Goal: Transaction & Acquisition: Book appointment/travel/reservation

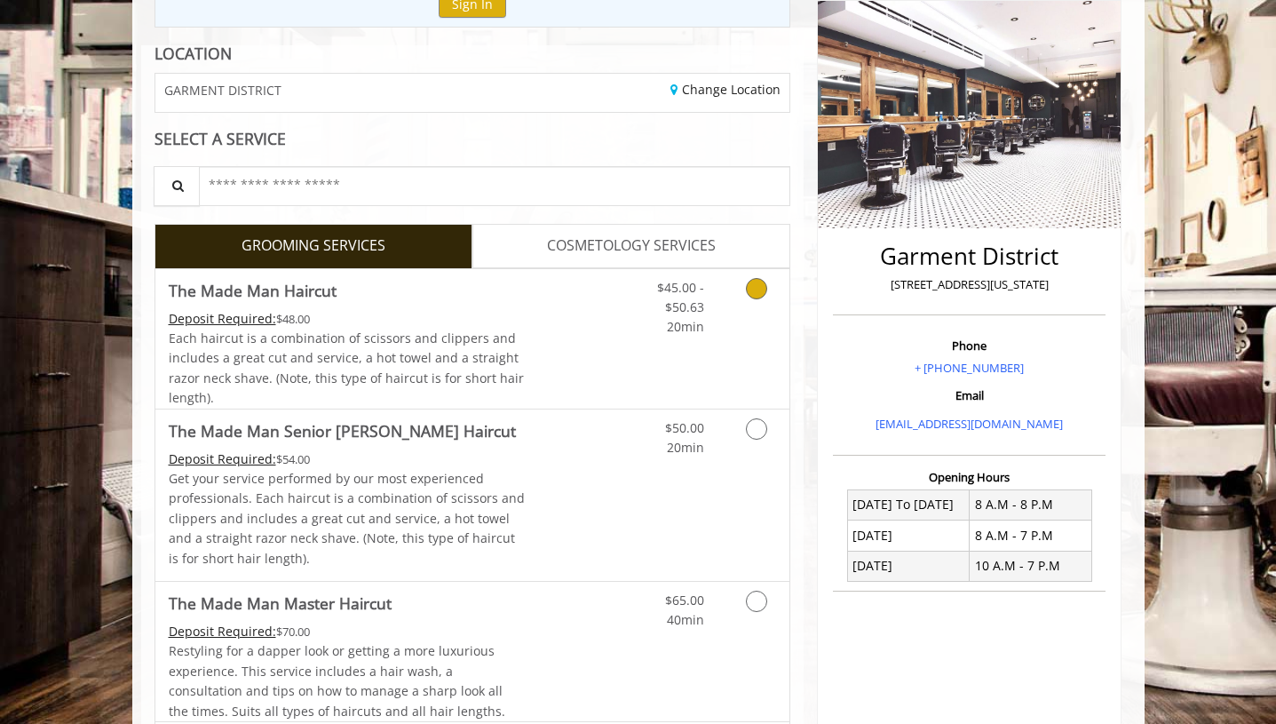
click at [754, 296] on icon "Grooming services" at bounding box center [756, 288] width 21 height 21
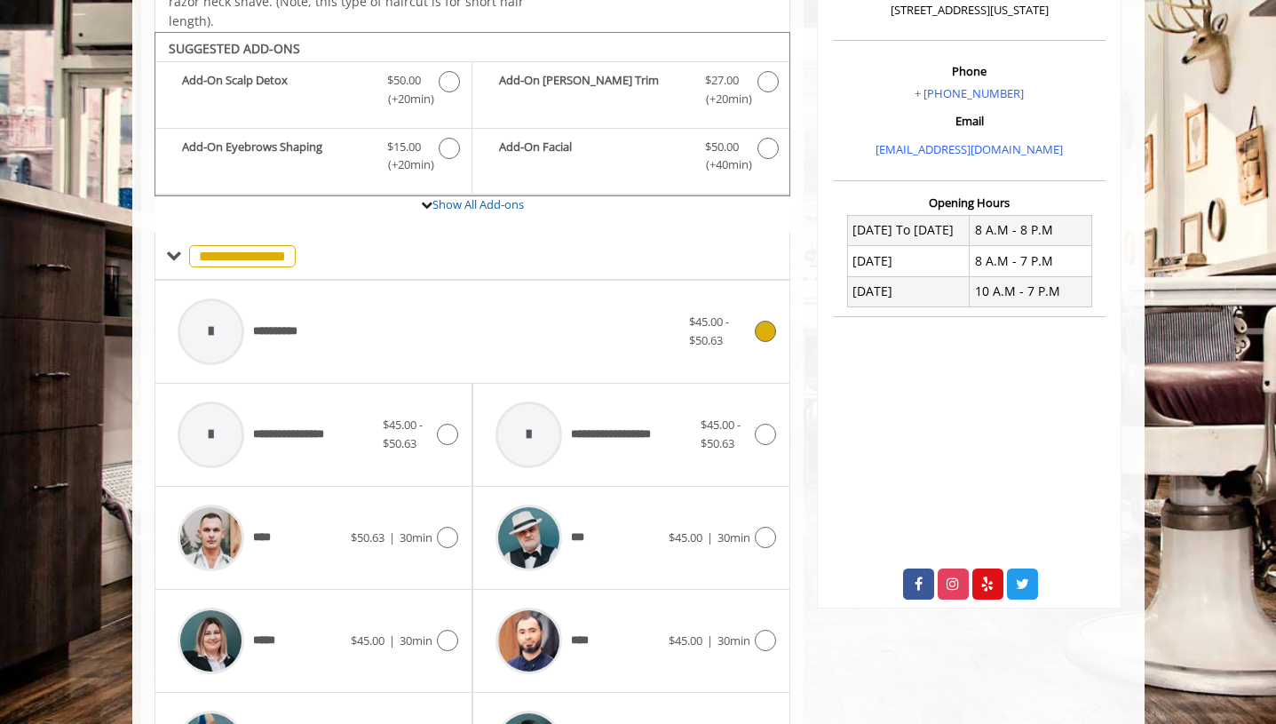
scroll to position [522, 0]
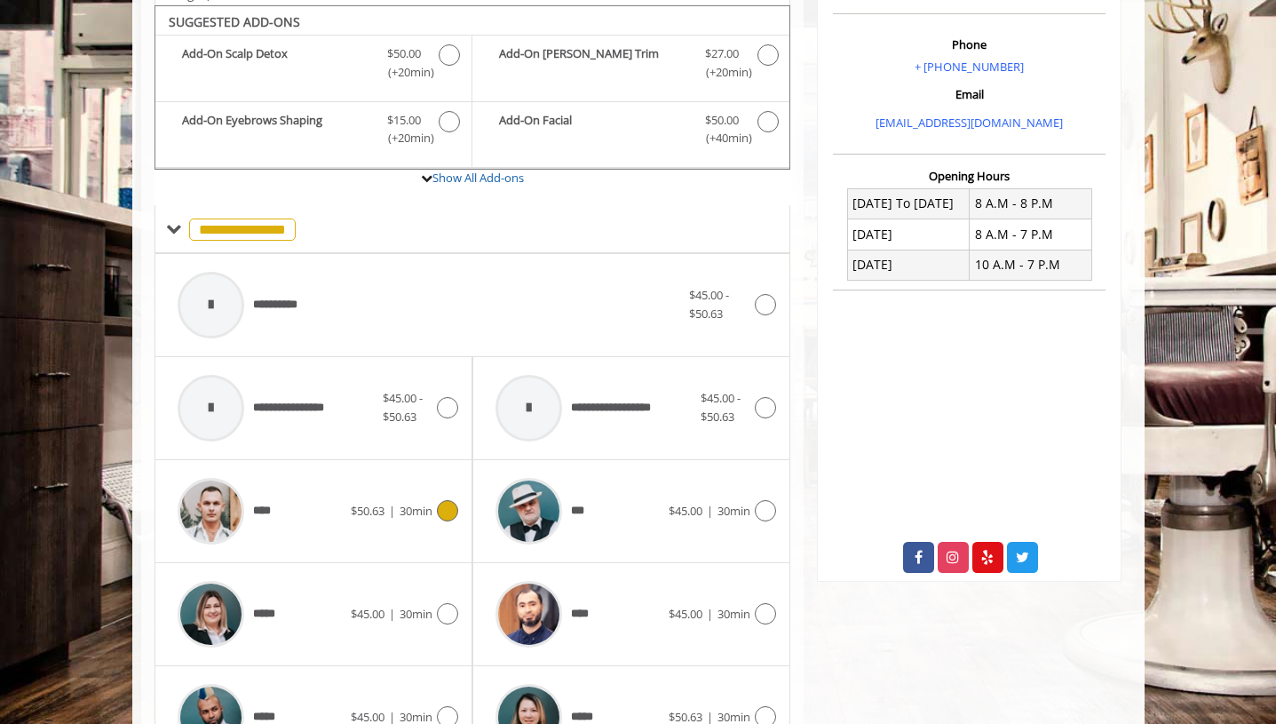
click at [448, 503] on icon at bounding box center [447, 510] width 21 height 21
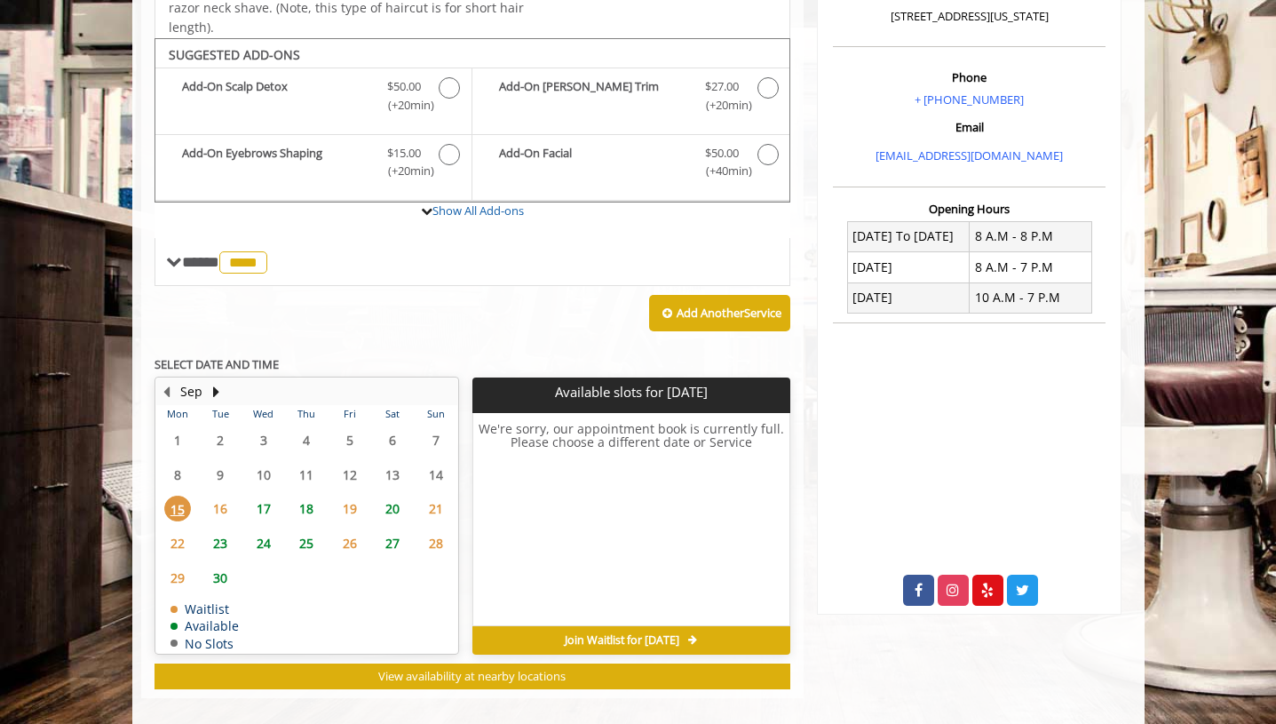
scroll to position [498, 0]
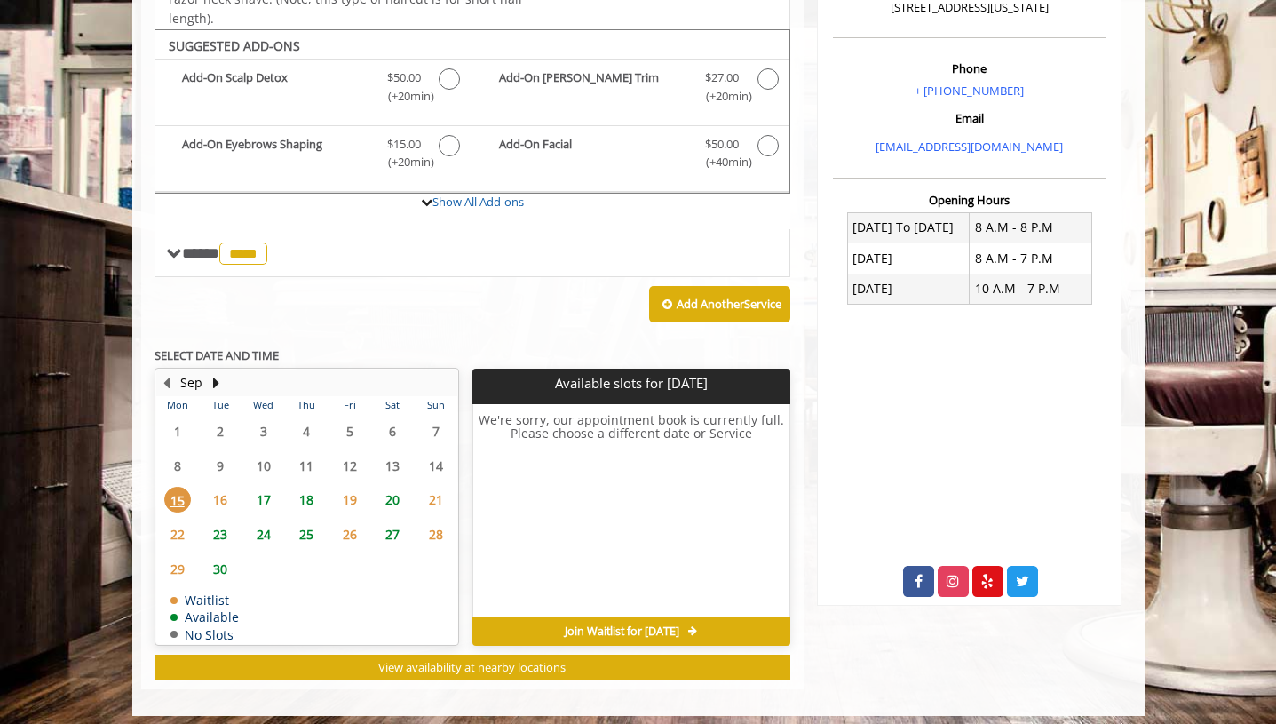
click at [309, 488] on span "18" at bounding box center [306, 500] width 27 height 26
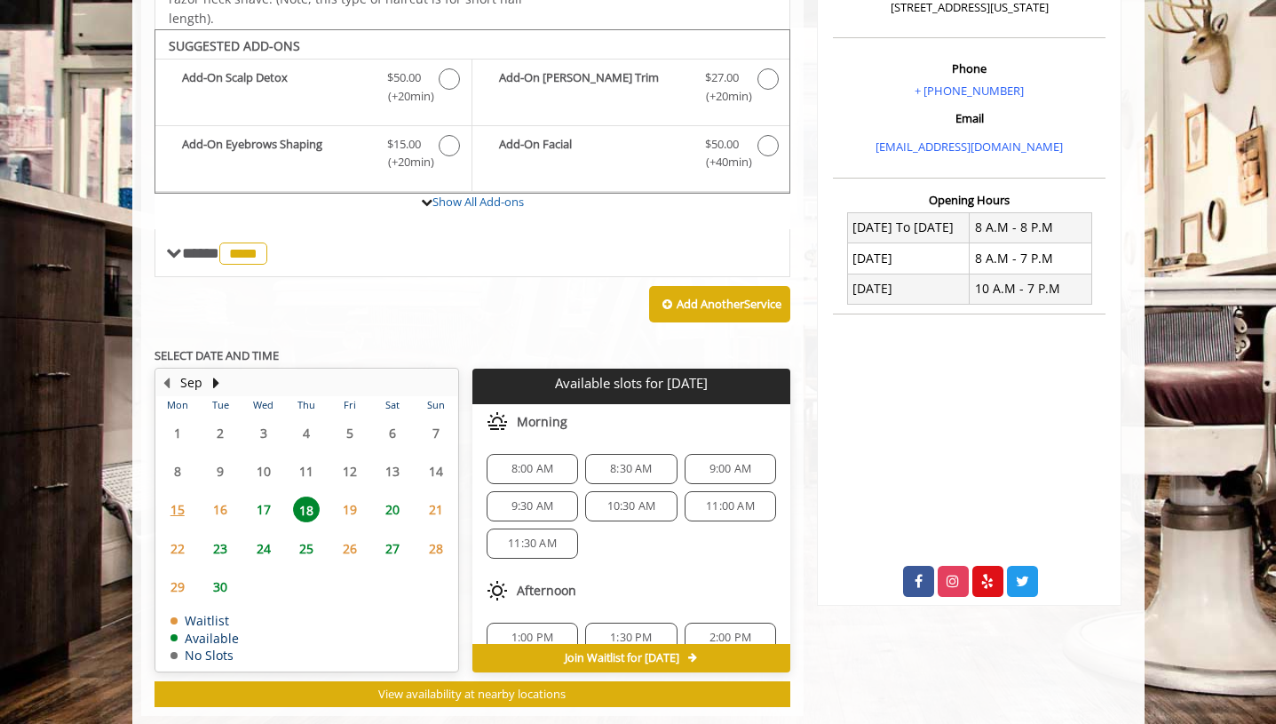
scroll to position [525, 0]
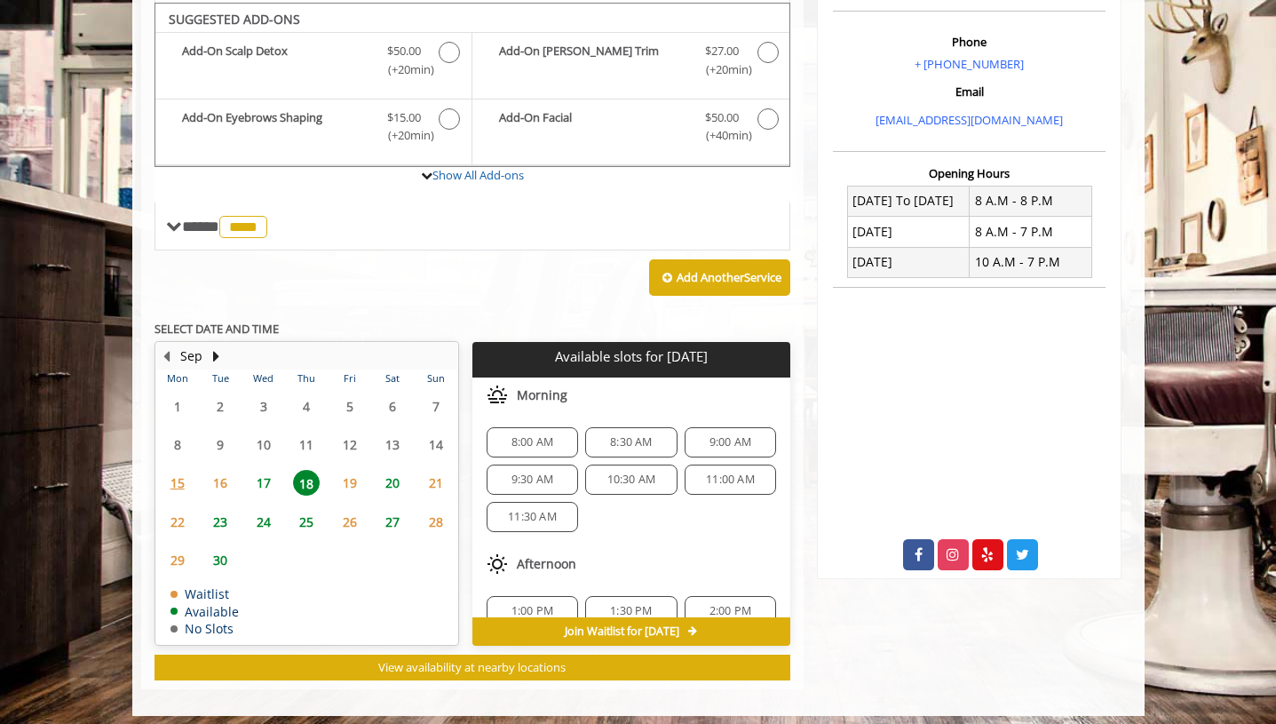
click at [535, 435] on span "8:00 AM" at bounding box center [532, 442] width 42 height 14
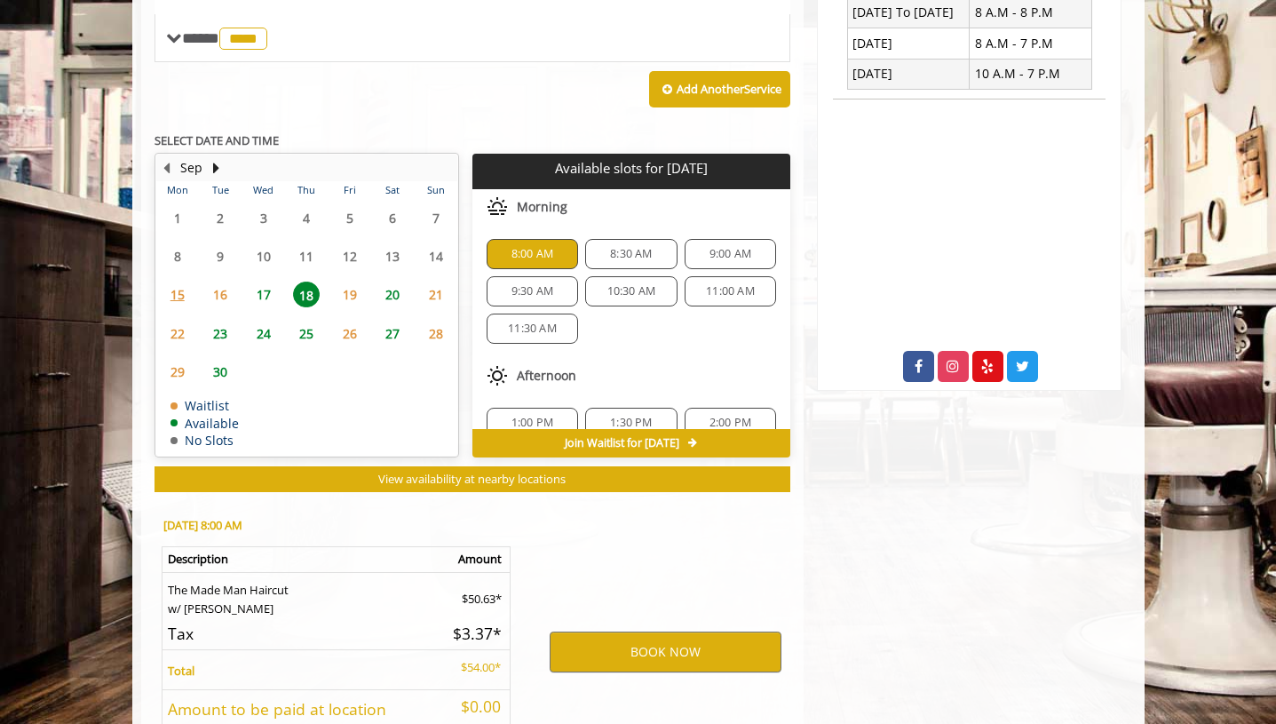
scroll to position [841, 0]
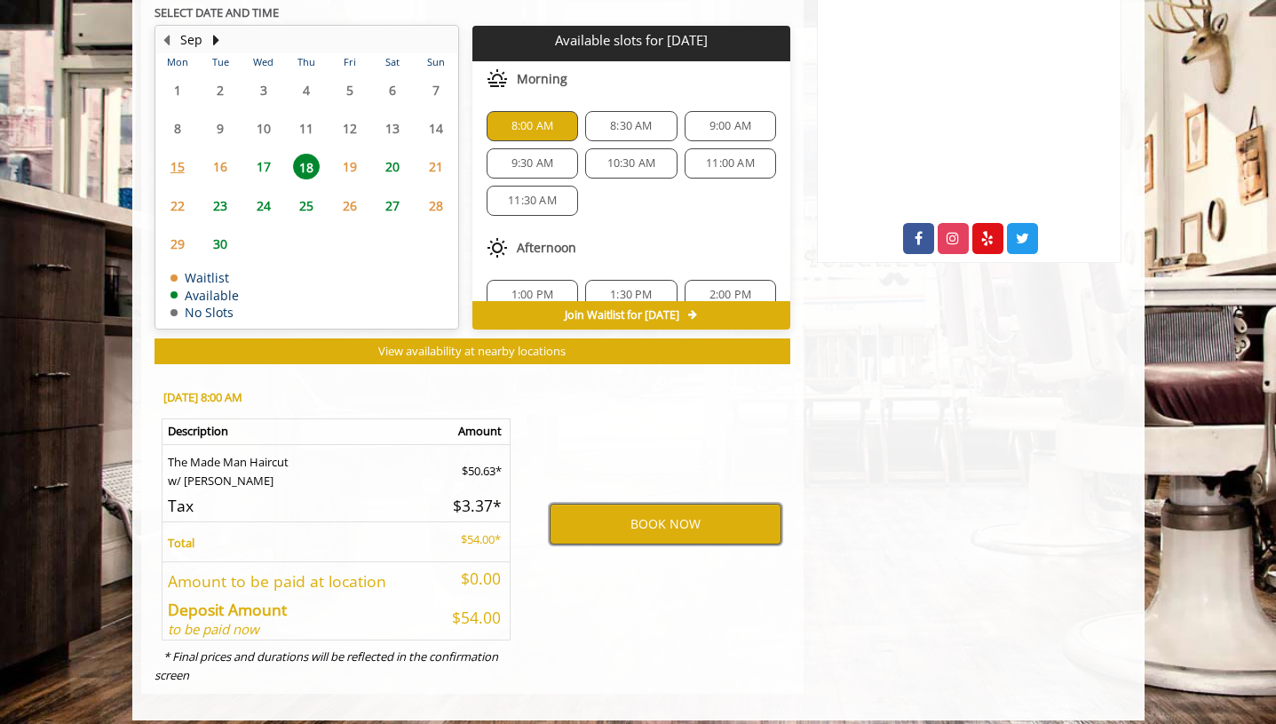
click at [619, 506] on button "BOOK NOW" at bounding box center [666, 523] width 232 height 41
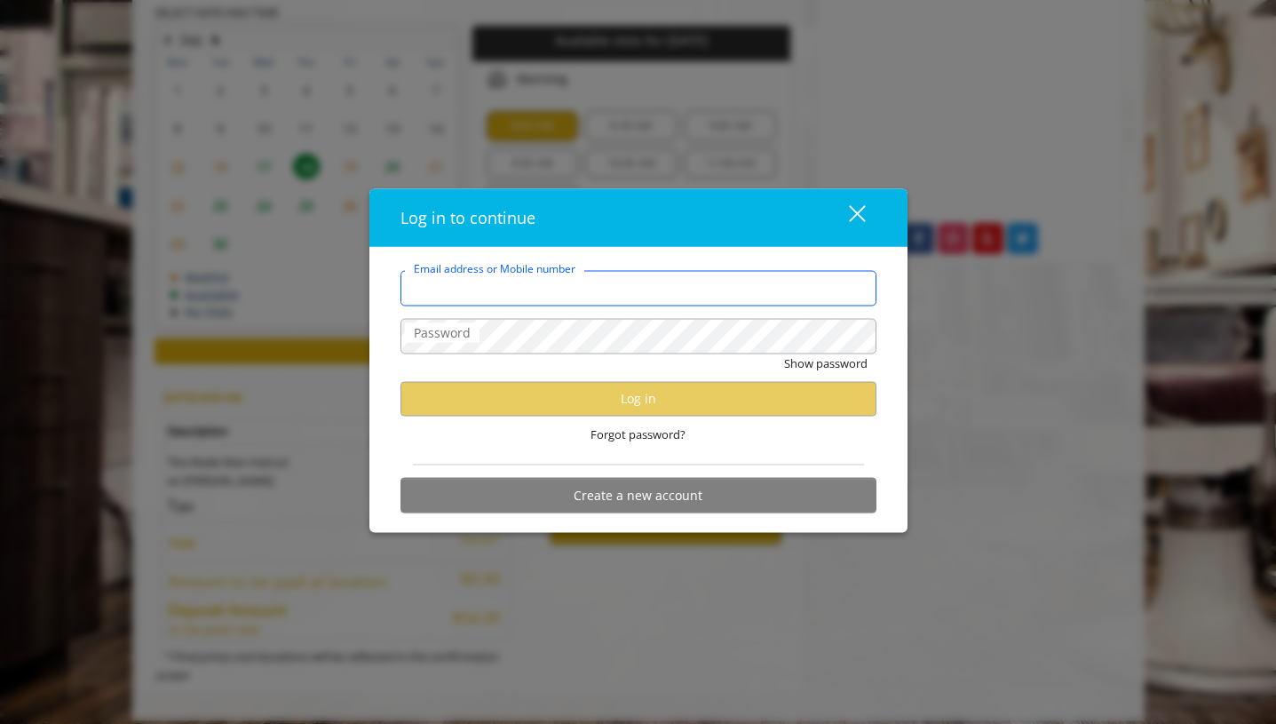
type input "**********"
click at [611, 358] on div "Show password" at bounding box center [638, 367] width 476 height 28
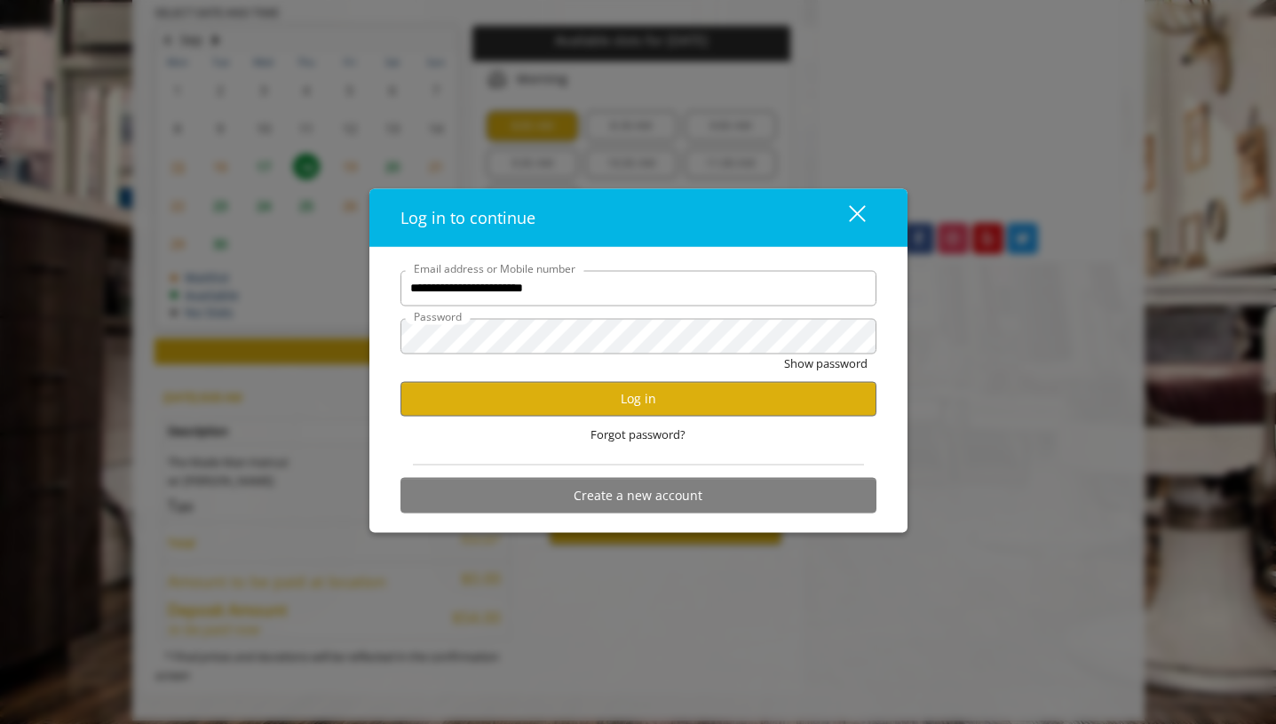
click at [879, 466] on div "**********" at bounding box center [638, 395] width 503 height 251
click at [667, 388] on button "Log in" at bounding box center [638, 398] width 476 height 35
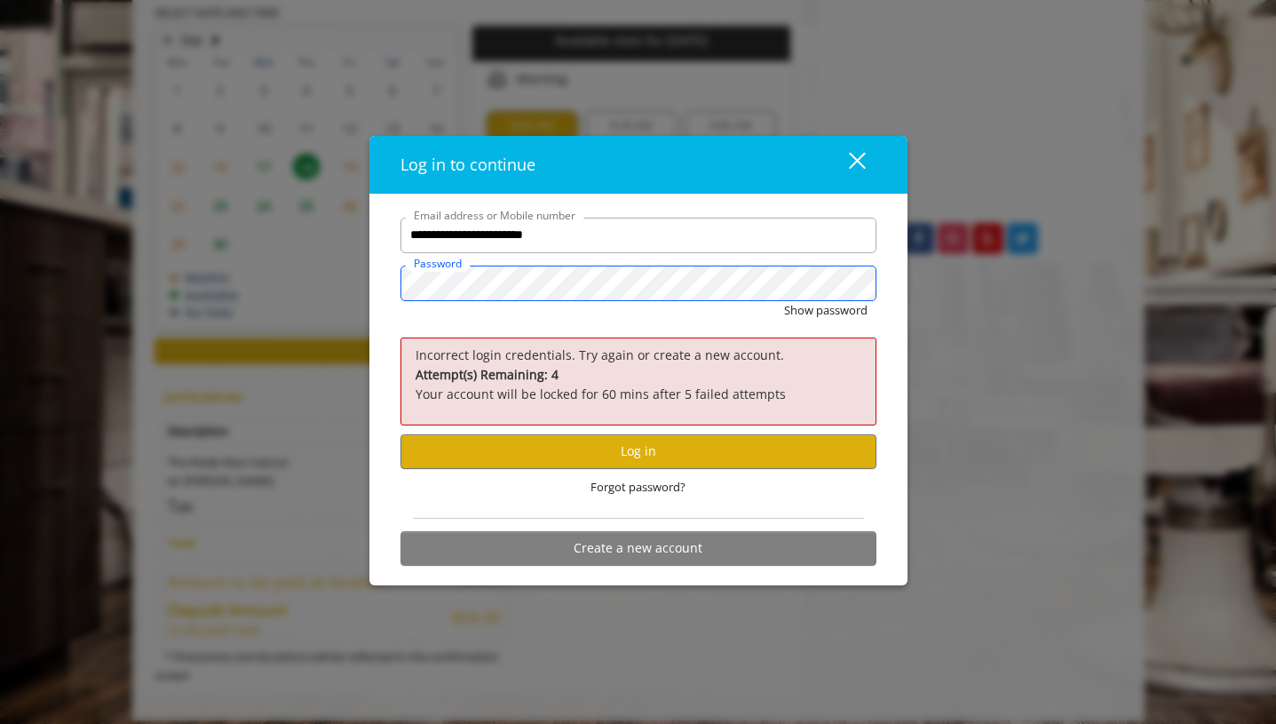
click at [344, 242] on div "**********" at bounding box center [638, 362] width 1276 height 724
click at [824, 311] on button "Show password" at bounding box center [825, 310] width 83 height 19
click at [599, 447] on button "Log in" at bounding box center [638, 451] width 476 height 35
click at [641, 484] on span "Forgot password?" at bounding box center [638, 487] width 95 height 19
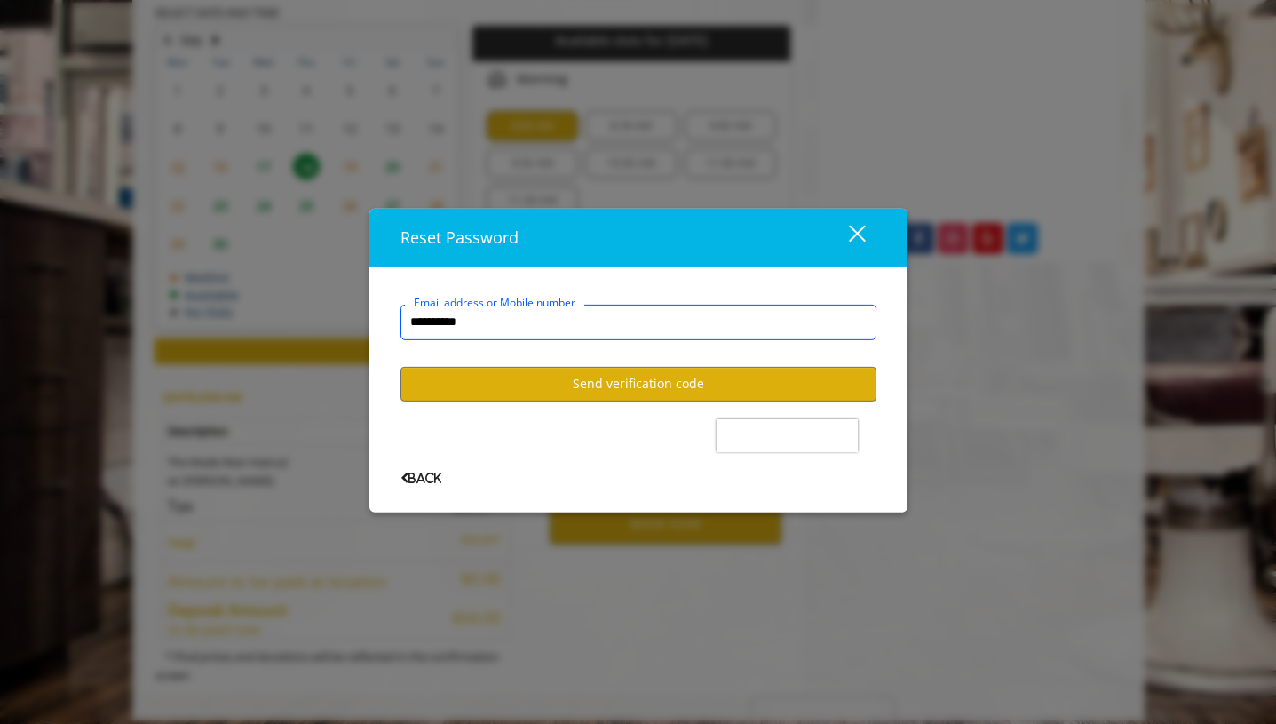
type input "**********"
click at [551, 391] on button "Send verification code" at bounding box center [638, 384] width 476 height 35
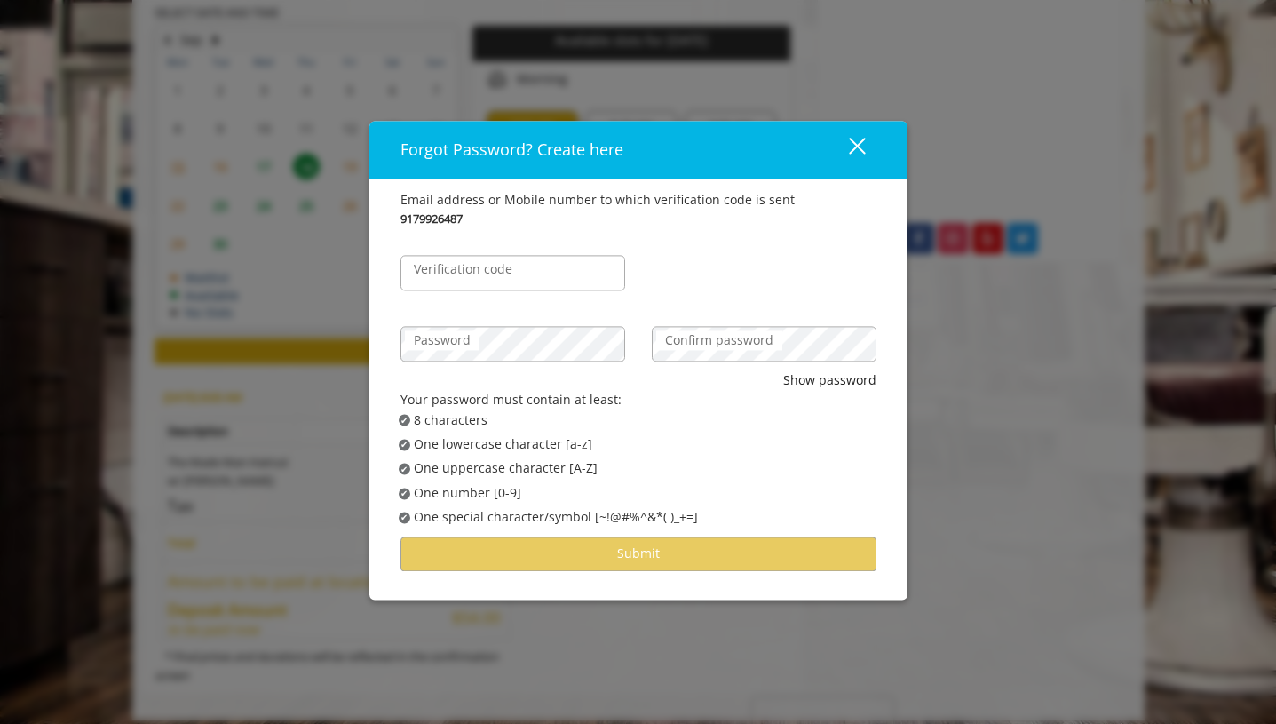
click at [505, 265] on label "Verification code" at bounding box center [463, 269] width 116 height 20
click at [505, 265] on input "Verification code" at bounding box center [512, 273] width 225 height 36
type input "******"
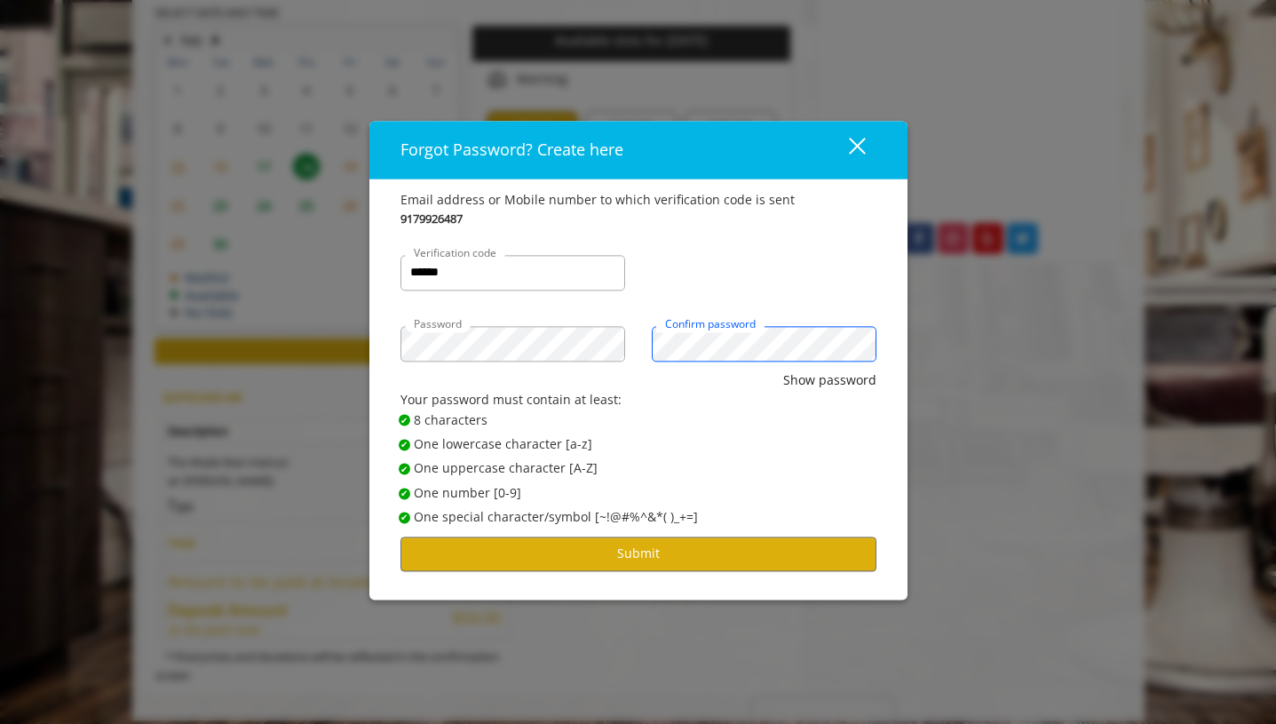
click at [830, 381] on button "Show password" at bounding box center [829, 380] width 93 height 20
click at [644, 553] on button "Submit" at bounding box center [638, 553] width 476 height 35
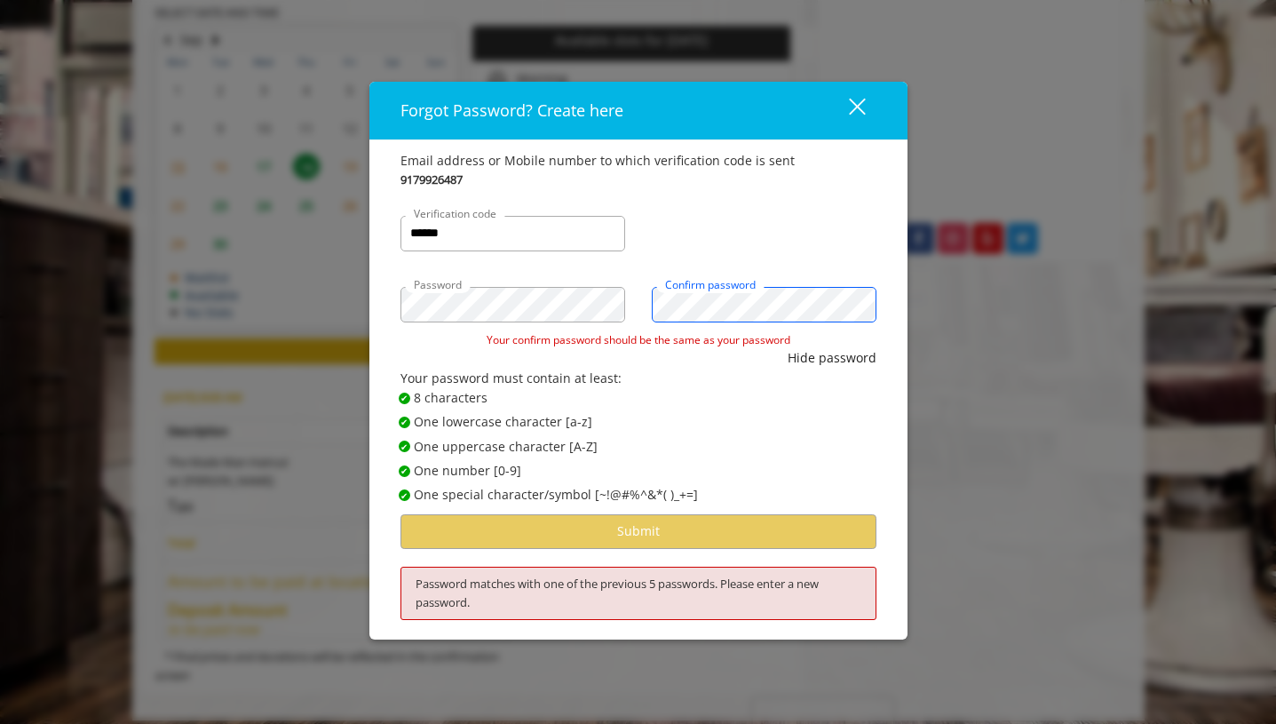
click at [832, 359] on button "Hide password" at bounding box center [832, 358] width 89 height 20
click at [333, 273] on div "Forgot Password? Create here close Email address or Mobile number to which veri…" at bounding box center [638, 362] width 1276 height 724
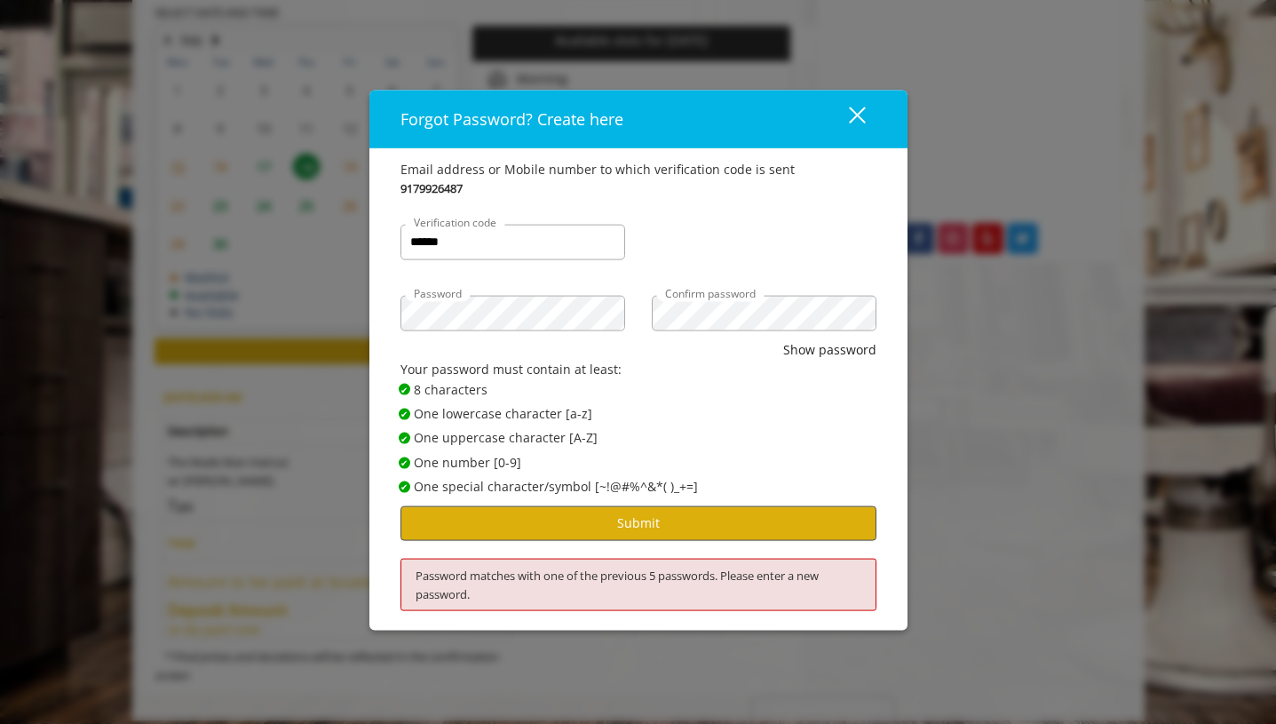
click at [674, 525] on button "Submit" at bounding box center [638, 522] width 476 height 35
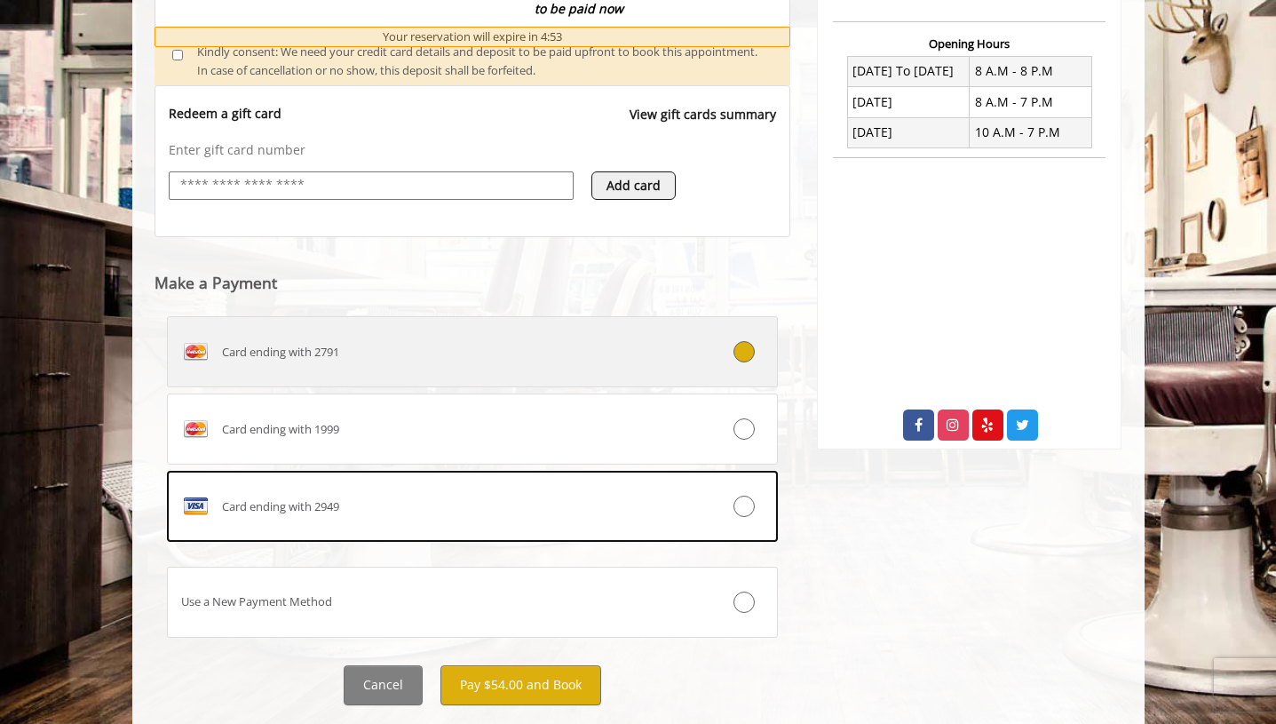
scroll to position [655, 0]
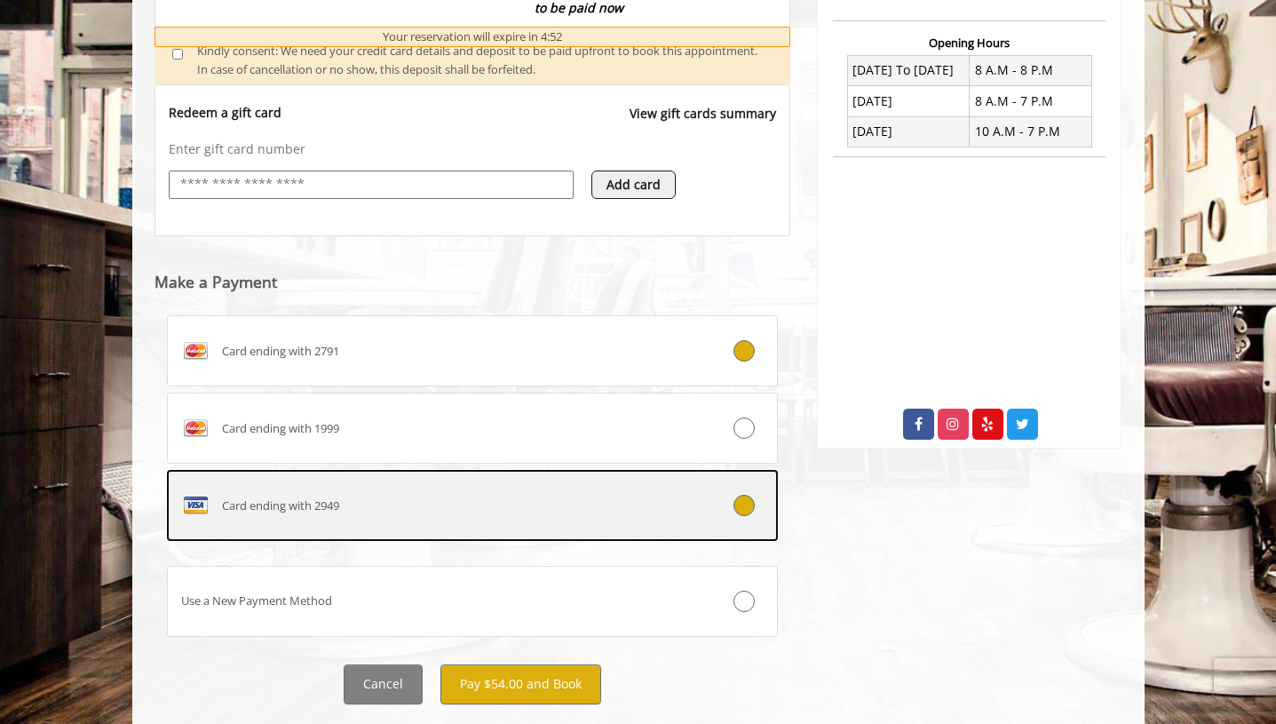
click at [741, 495] on icon at bounding box center [743, 505] width 21 height 21
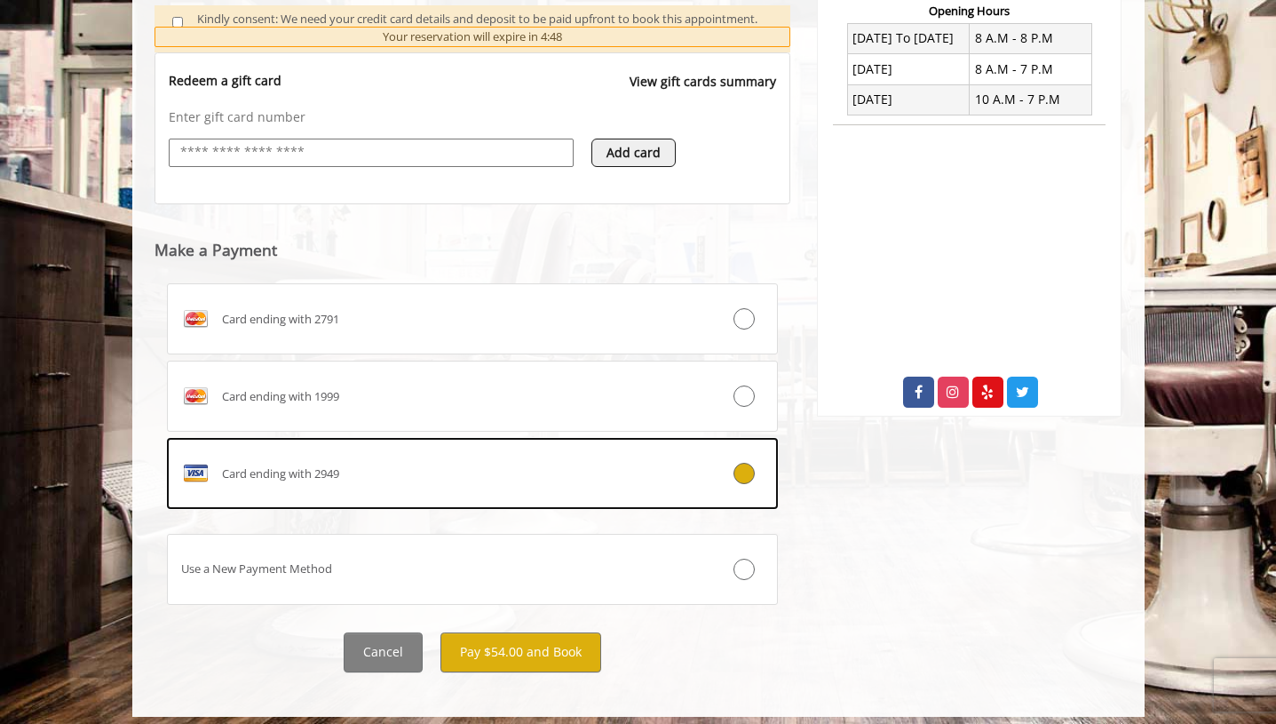
scroll to position [686, 0]
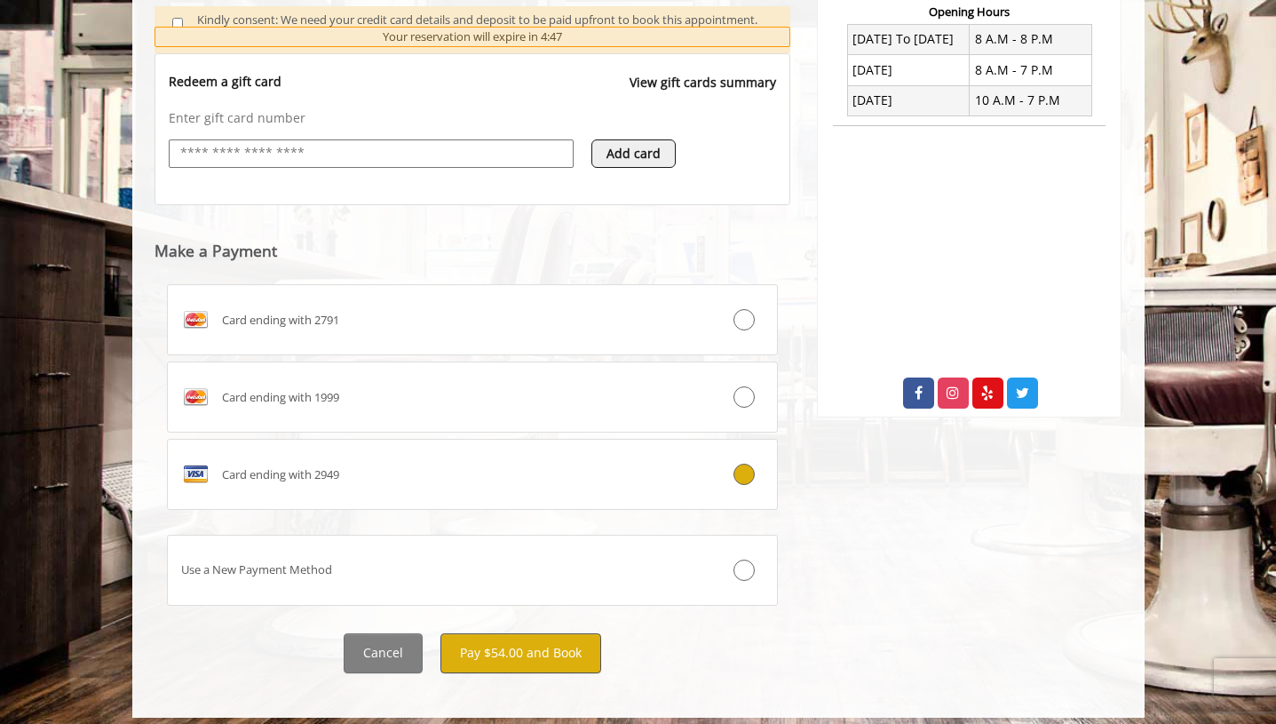
click at [505, 640] on button "Pay $54.00 and Book" at bounding box center [520, 653] width 161 height 40
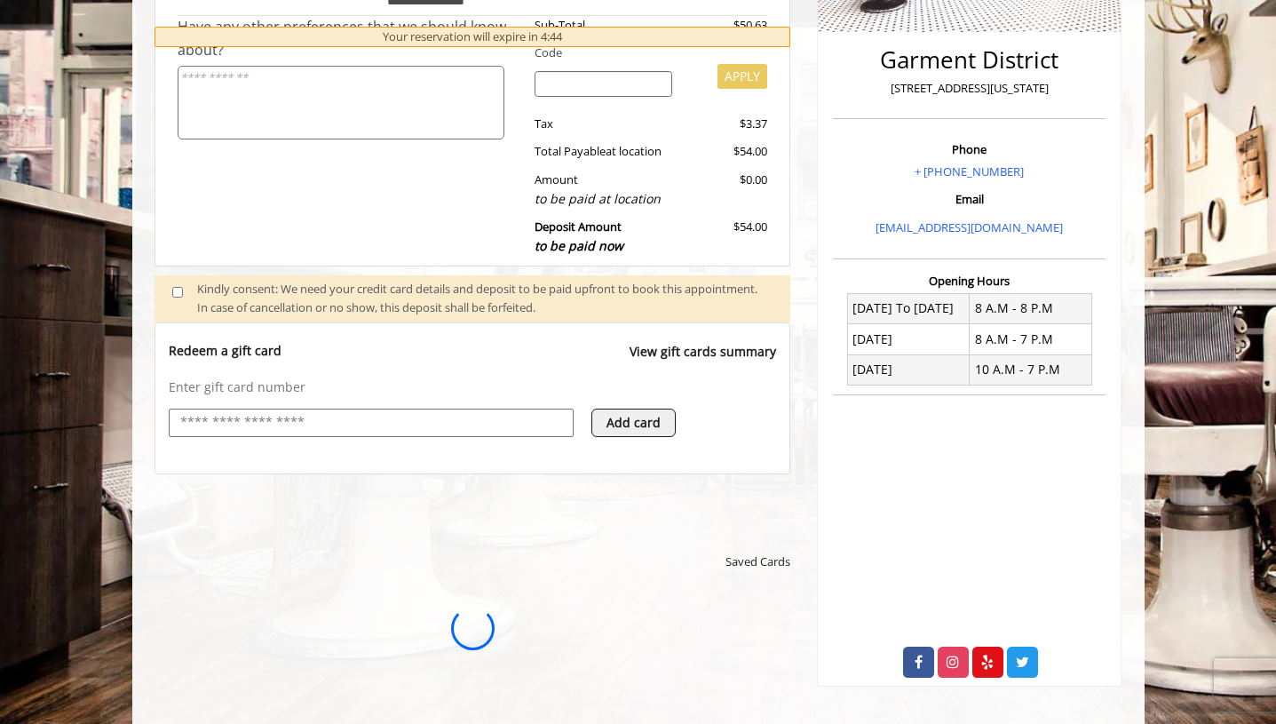
scroll to position [0, 0]
